Goal: Information Seeking & Learning: Check status

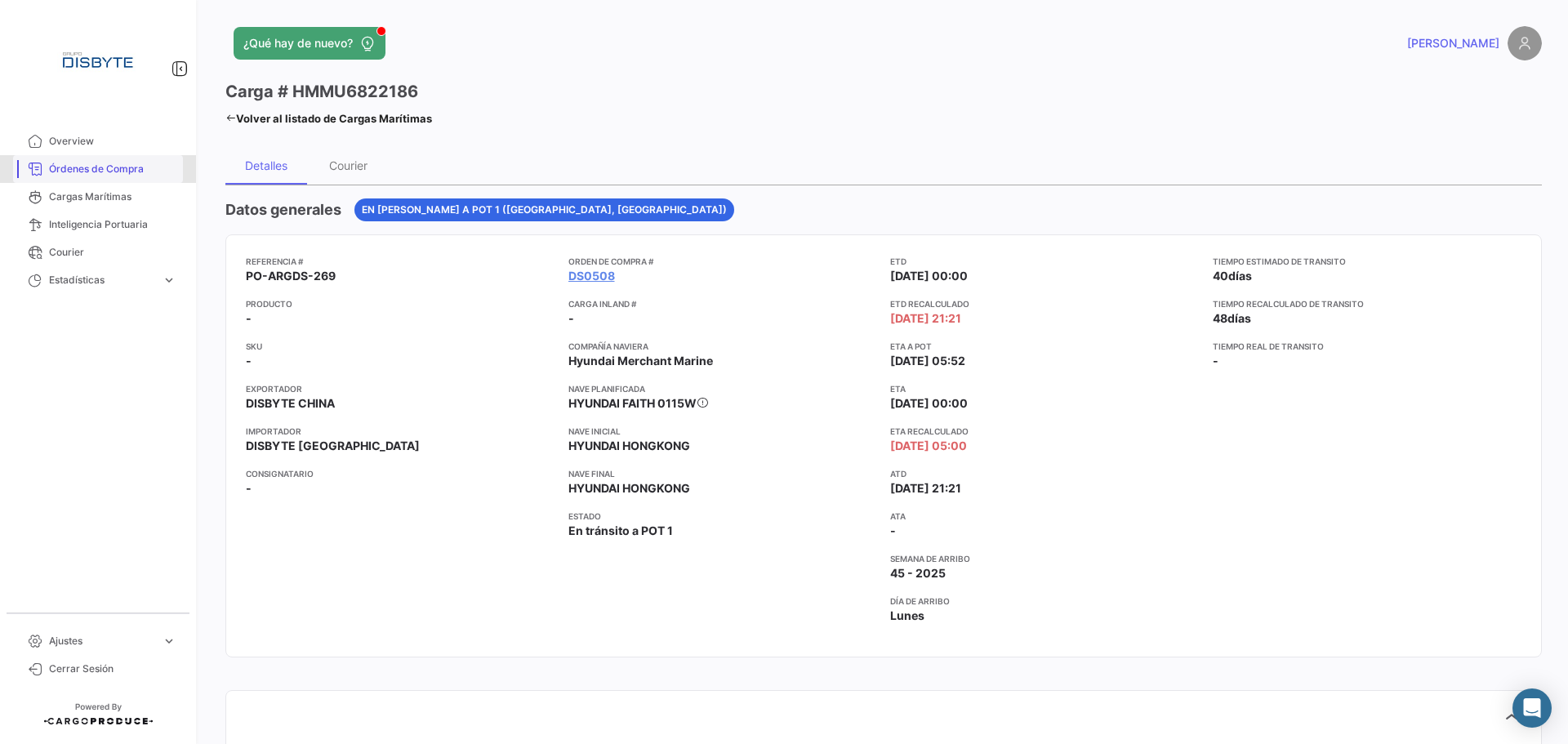
click at [103, 166] on span "Órdenes de Compra" at bounding box center [113, 169] width 127 height 15
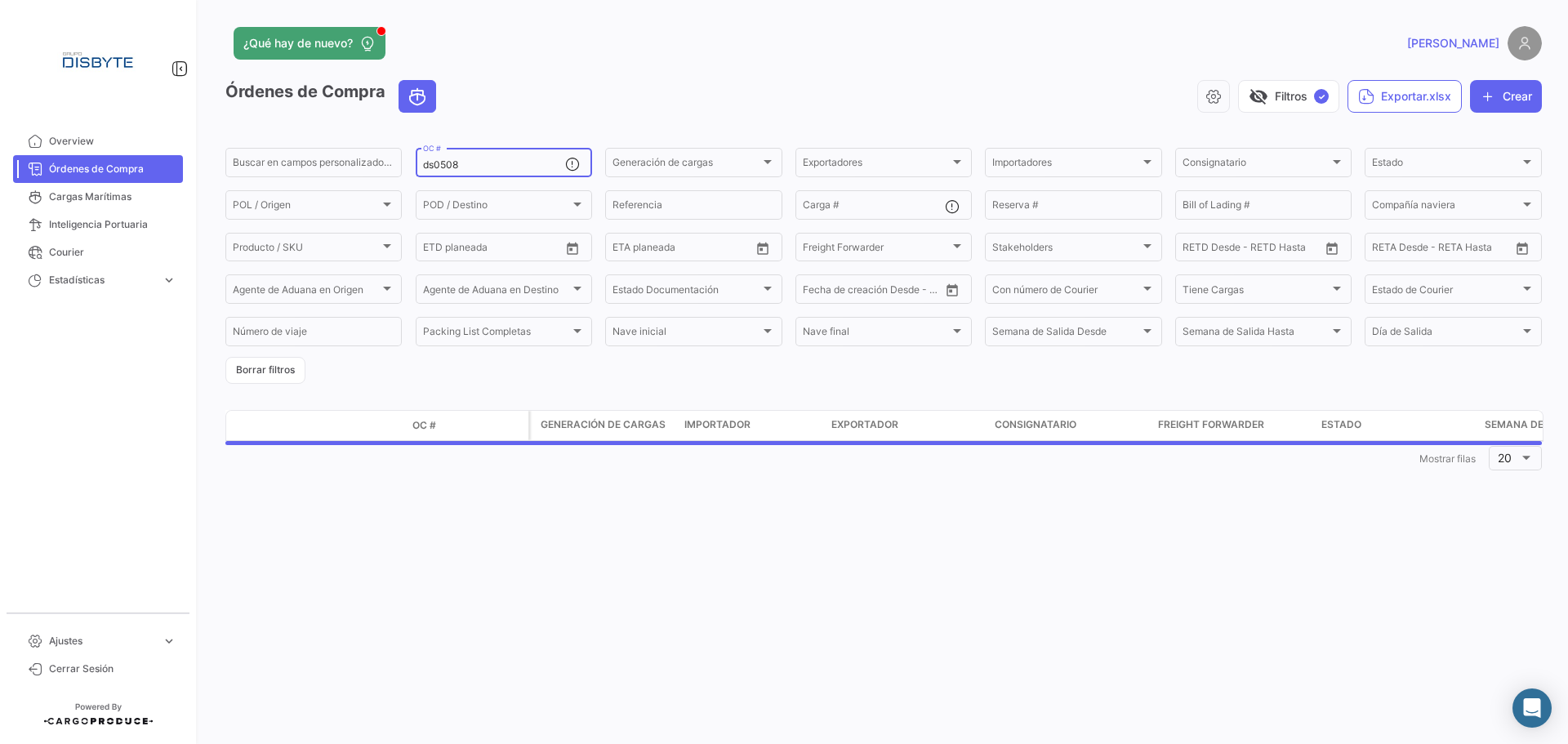
click at [440, 170] on input "ds0508" at bounding box center [493, 164] width 142 height 11
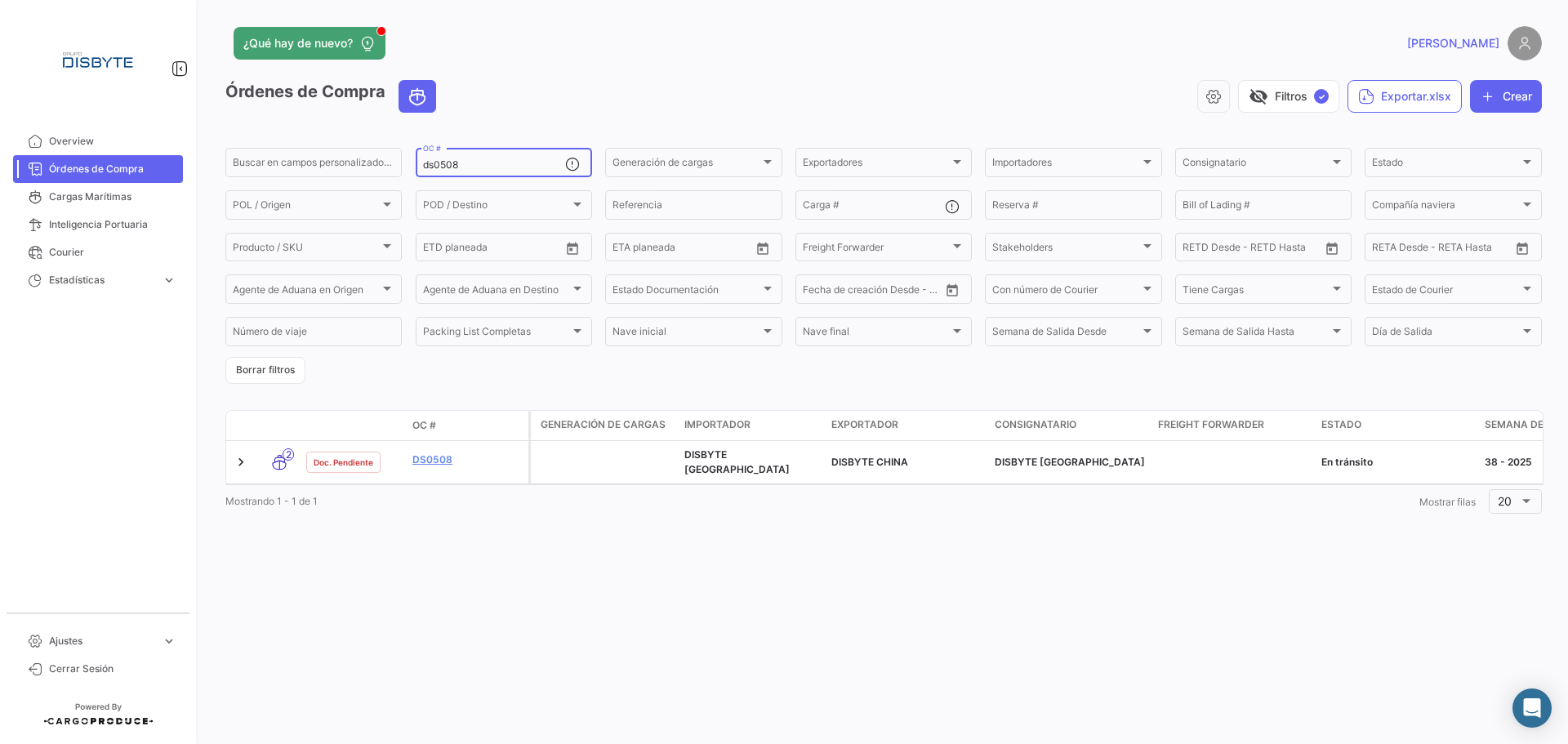
click at [439, 170] on input "ds0508" at bounding box center [493, 164] width 142 height 11
paste input "DS0546"
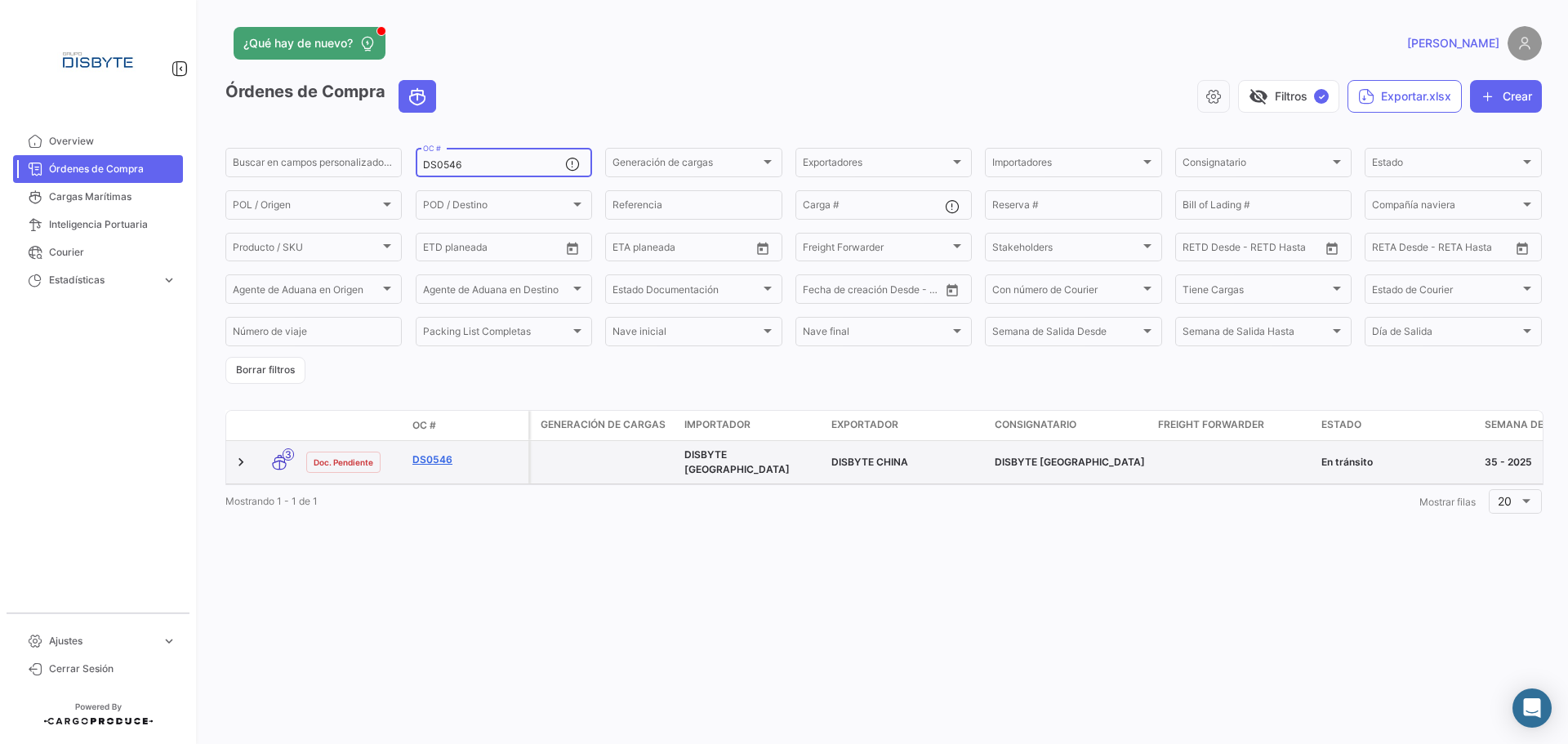
type input "DS0546"
click at [444, 453] on link "DS0546" at bounding box center [467, 460] width 109 height 15
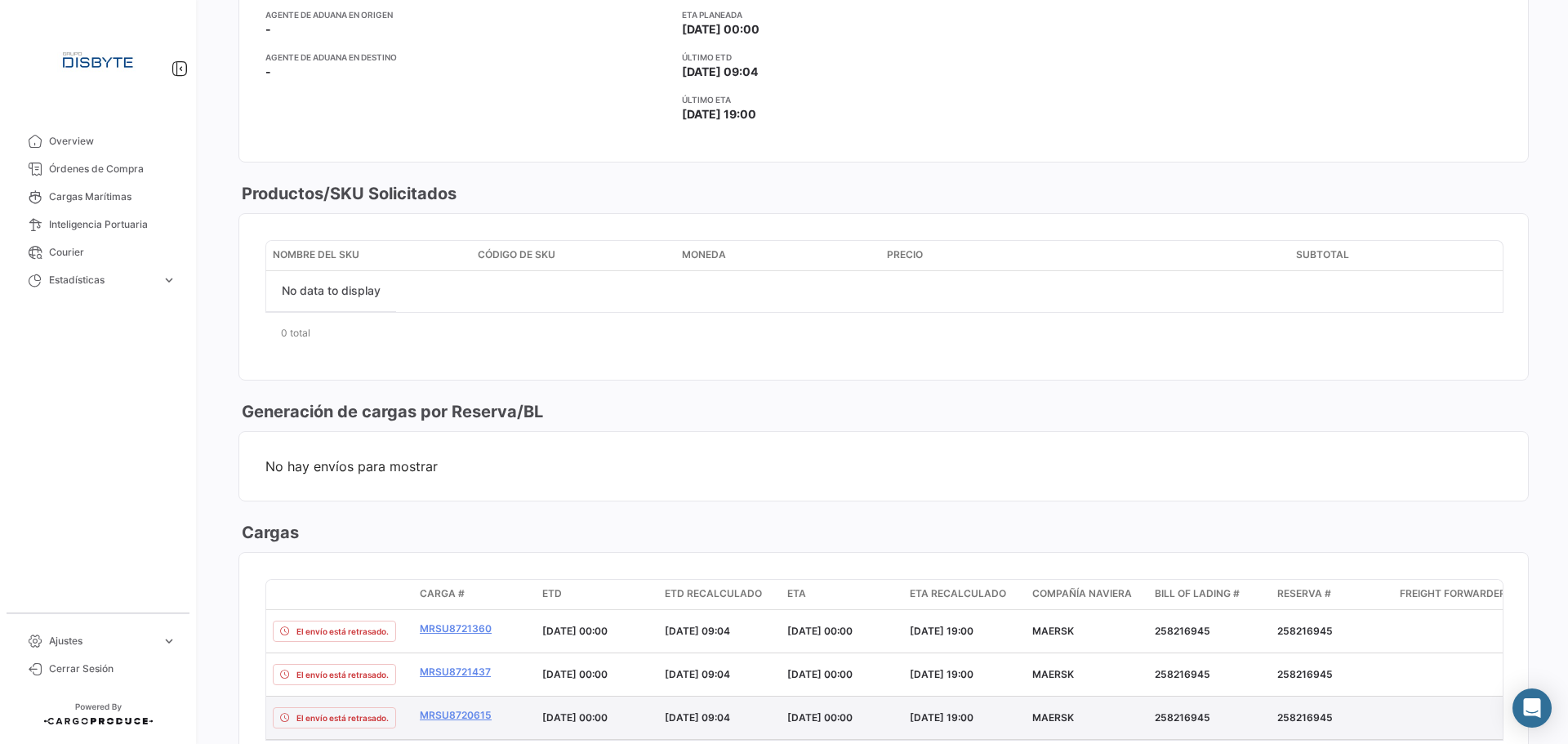
scroll to position [654, 0]
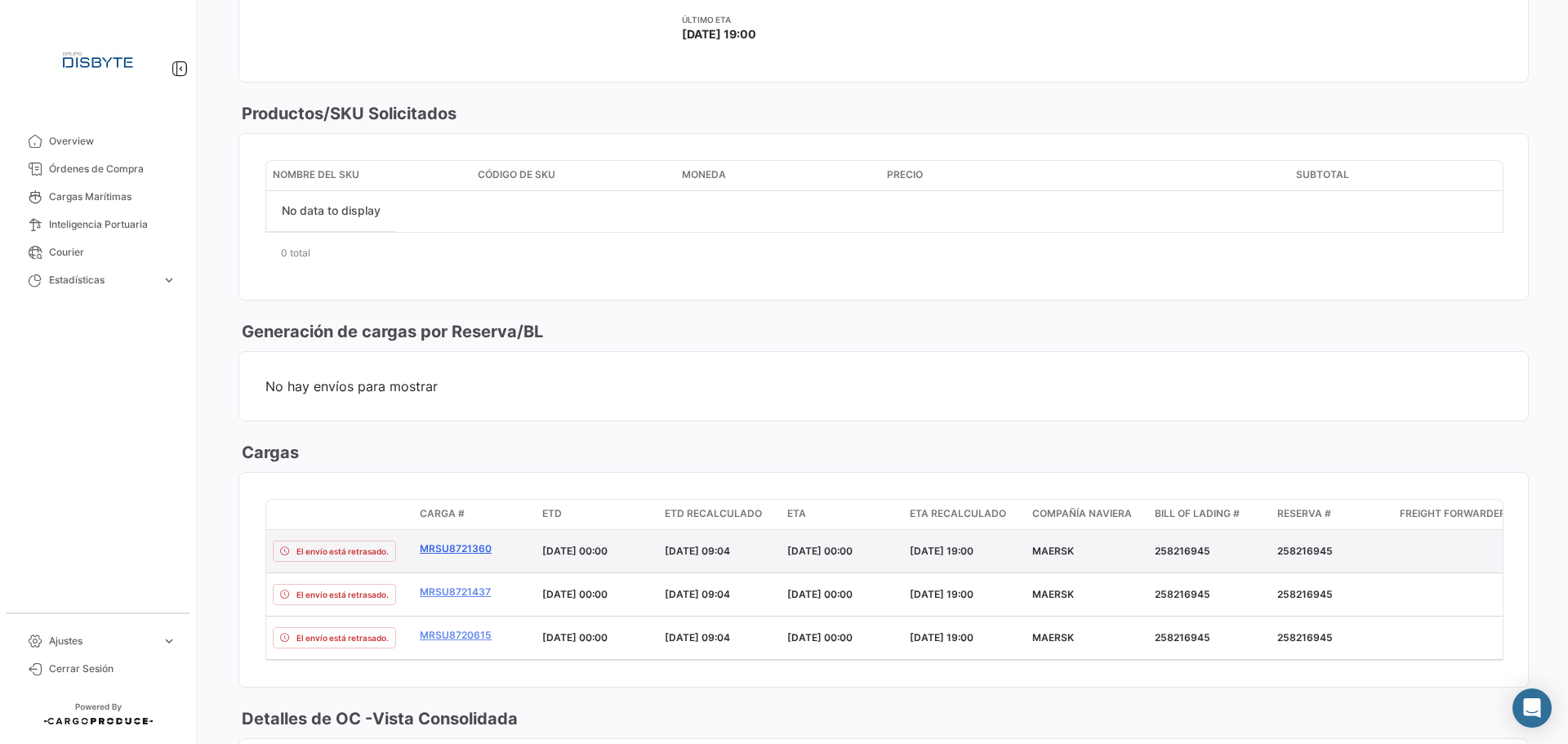
click at [469, 548] on link "MRSU8721360" at bounding box center [474, 549] width 109 height 15
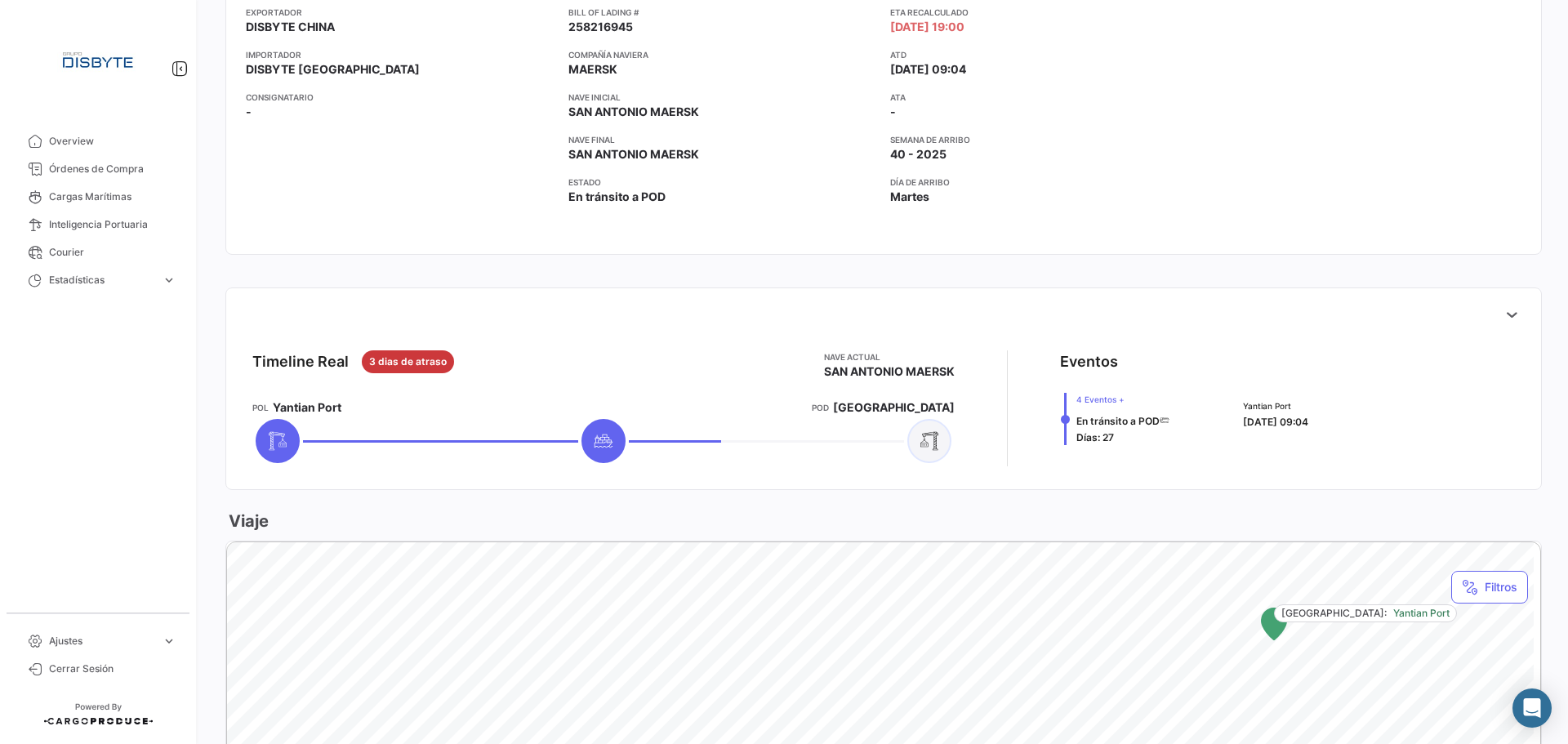
scroll to position [408, 0]
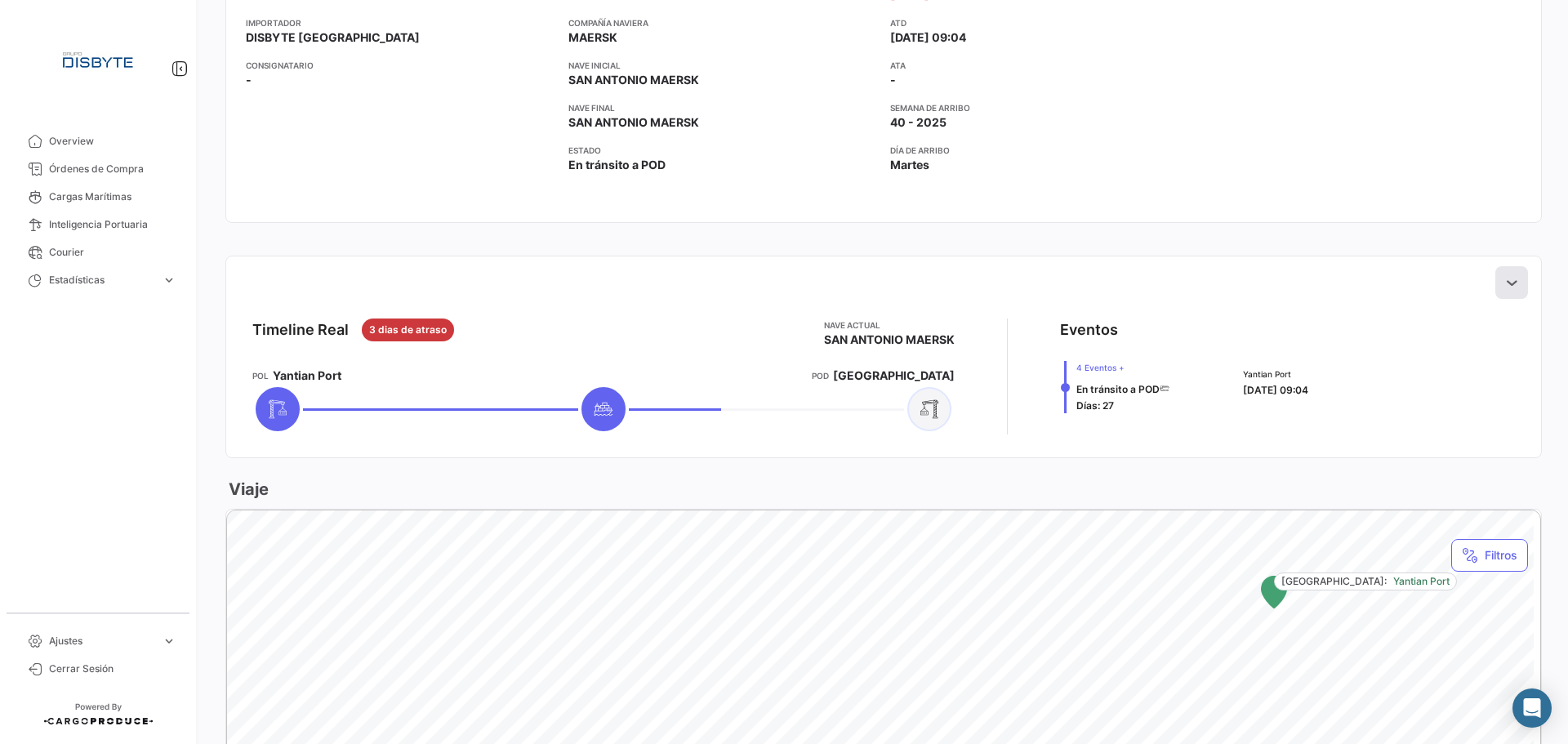
click at [1508, 287] on icon at bounding box center [1511, 282] width 16 height 16
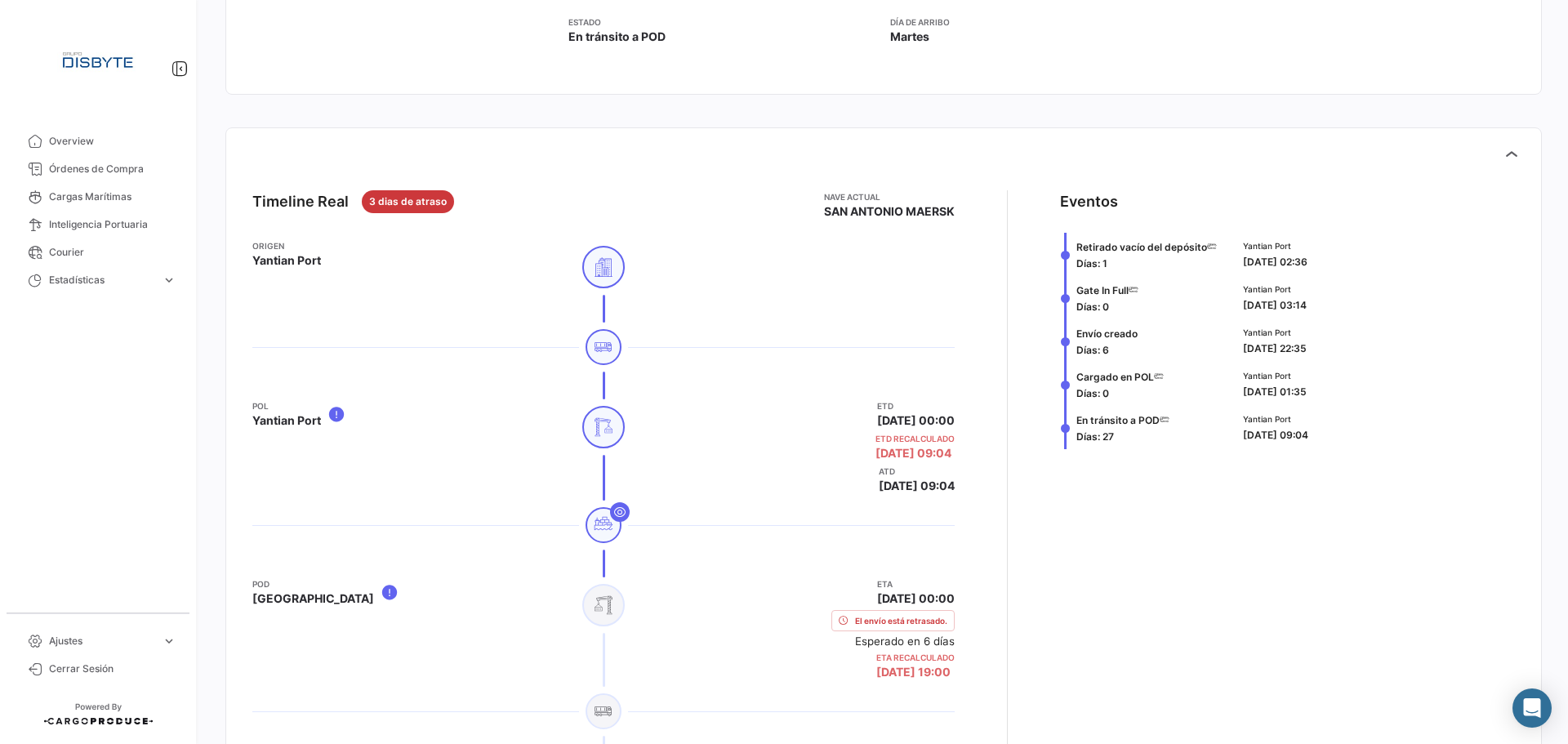
scroll to position [326, 0]
